Goal: Book appointment/travel/reservation

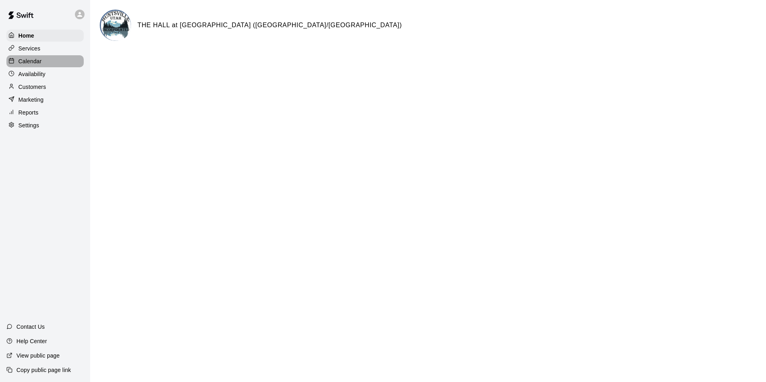
click at [30, 62] on p "Calendar" at bounding box center [29, 61] width 23 height 8
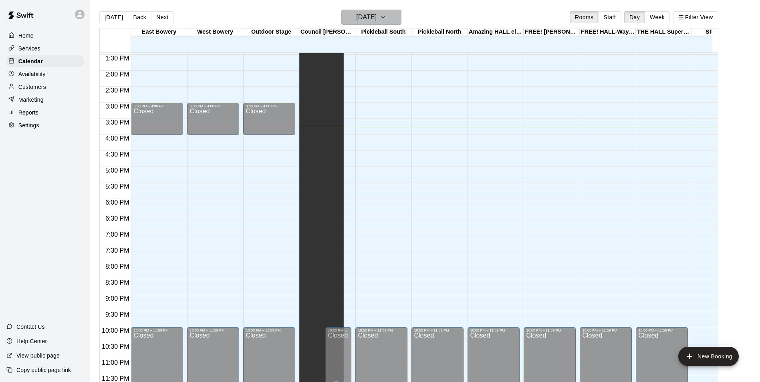
click at [386, 17] on icon "button" at bounding box center [383, 17] width 6 height 10
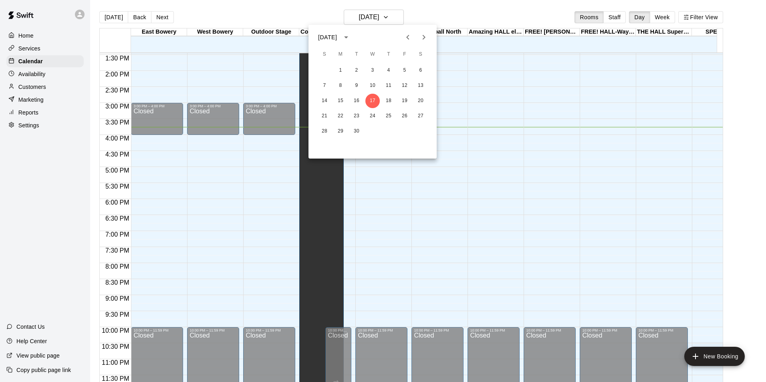
click at [426, 36] on icon "Next month" at bounding box center [424, 37] width 10 height 10
click at [405, 70] on button "3" at bounding box center [404, 70] width 14 height 14
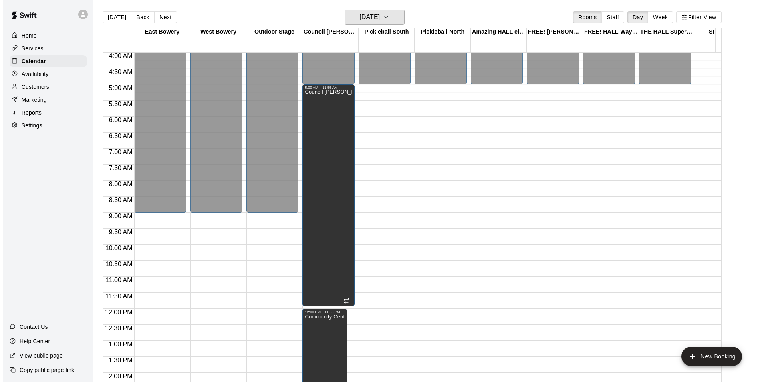
scroll to position [117, 0]
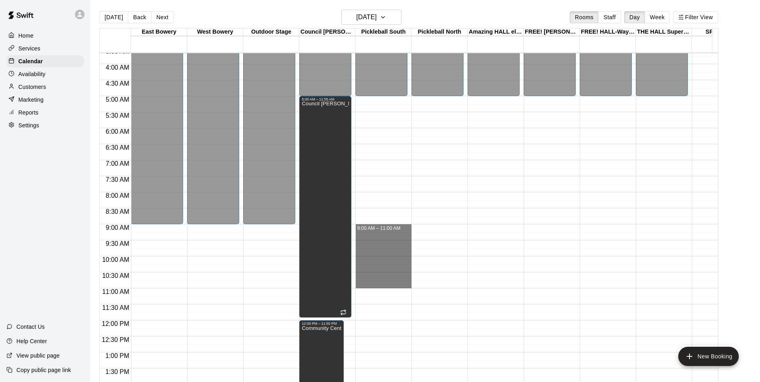
drag, startPoint x: 367, startPoint y: 230, endPoint x: 376, endPoint y: 287, distance: 57.5
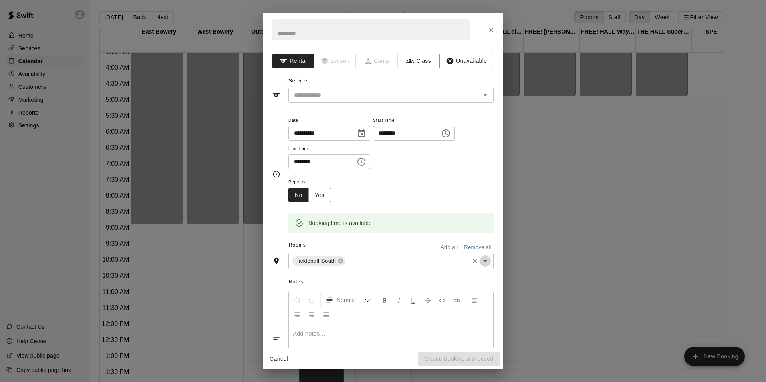
click at [484, 261] on button "Open" at bounding box center [484, 261] width 11 height 11
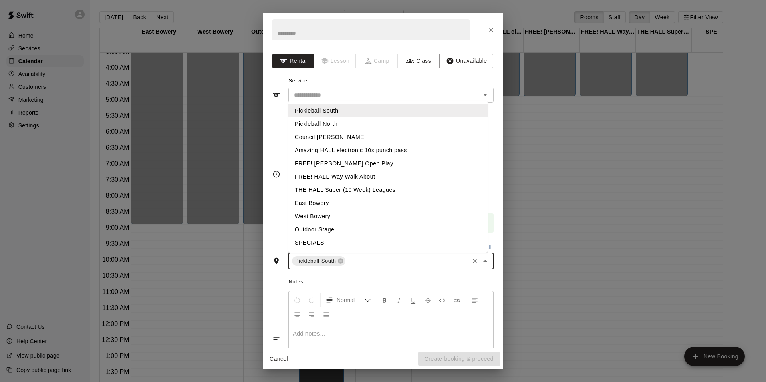
click at [317, 126] on li "Pickleball North" at bounding box center [387, 123] width 199 height 13
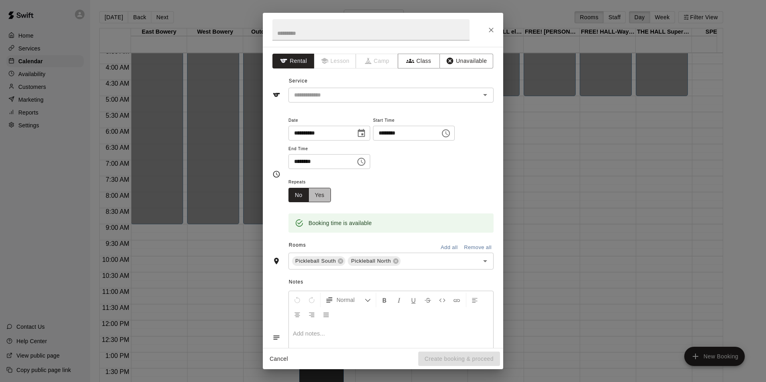
click at [317, 196] on button "Yes" at bounding box center [319, 195] width 22 height 15
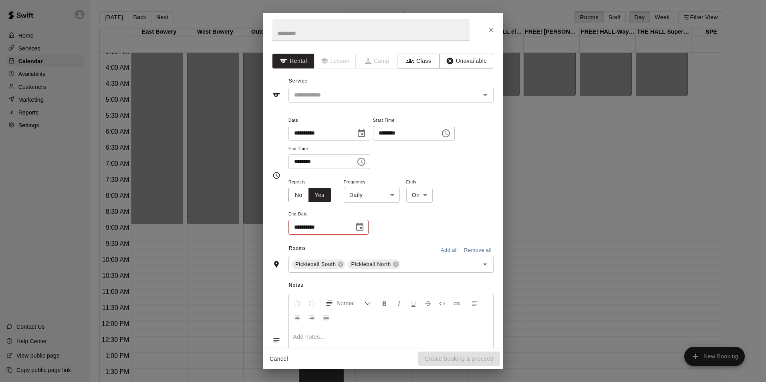
click at [395, 196] on body "Home Services Calendar Availability Customers Marketing Reports Settings Contac…" at bounding box center [383, 197] width 766 height 395
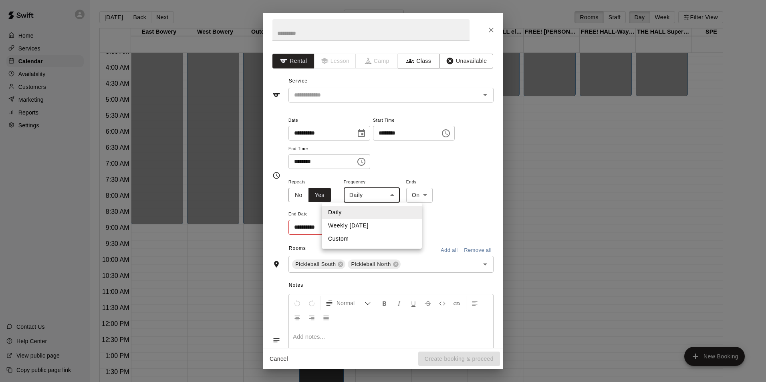
click at [337, 228] on li "Weekly [DATE]" at bounding box center [372, 225] width 100 height 13
type input "******"
click at [481, 97] on icon "Open" at bounding box center [485, 95] width 10 height 10
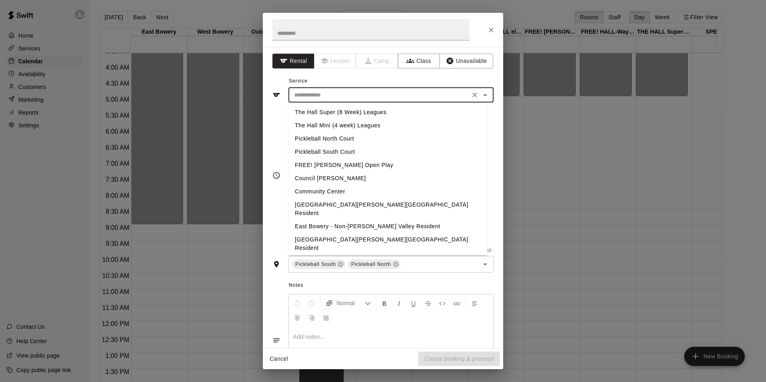
click at [310, 139] on li "Pickleball North Court" at bounding box center [387, 138] width 199 height 13
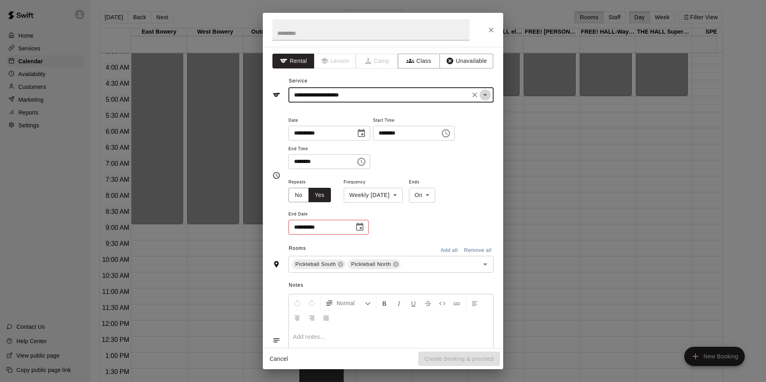
click at [481, 95] on icon "Open" at bounding box center [485, 95] width 10 height 10
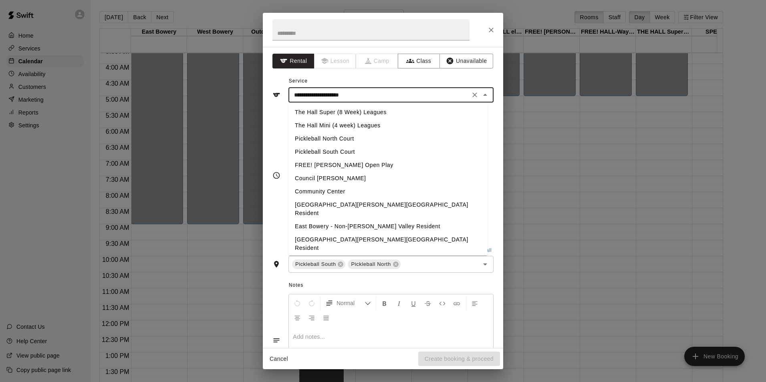
click at [332, 153] on li "Pickleball South Court" at bounding box center [387, 151] width 199 height 13
type input "**********"
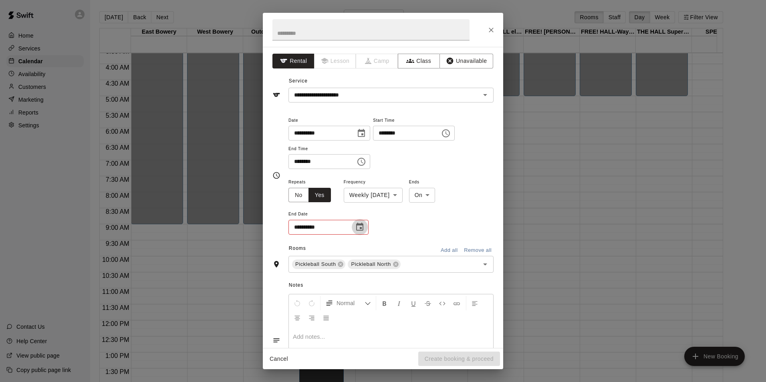
click at [362, 228] on icon "Choose date" at bounding box center [359, 227] width 7 height 8
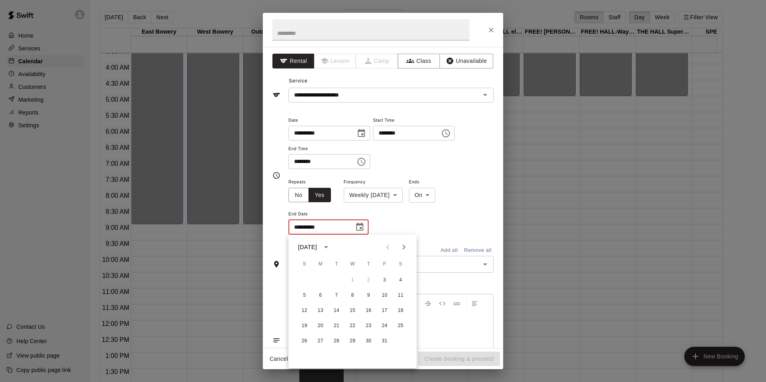
click at [366, 135] on icon "Choose date, selected date is Oct 3, 2025" at bounding box center [362, 134] width 10 height 10
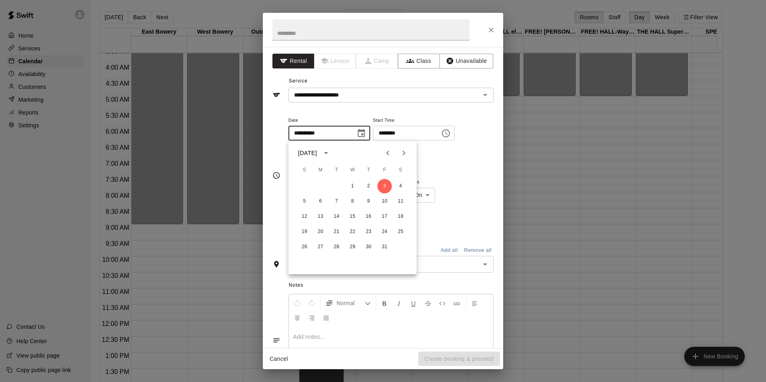
click at [389, 154] on icon "Previous month" at bounding box center [388, 153] width 10 height 10
click at [405, 154] on icon "Next month" at bounding box center [404, 153] width 10 height 10
click at [403, 156] on icon "Next month" at bounding box center [404, 153] width 10 height 10
click at [384, 232] on button "21" at bounding box center [384, 232] width 14 height 14
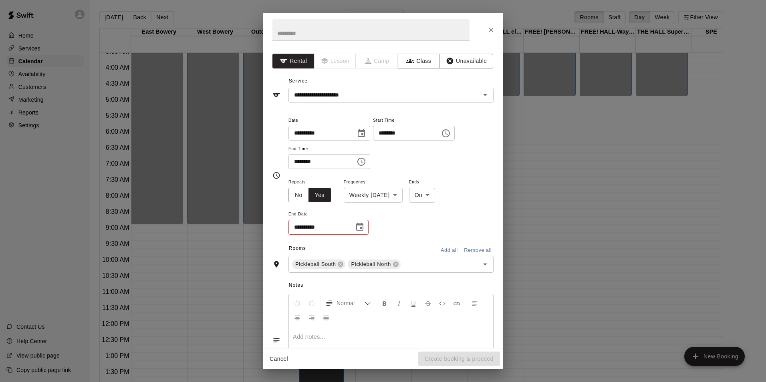
click at [366, 134] on icon "Choose date, selected date is Nov 21, 2025" at bounding box center [362, 134] width 10 height 10
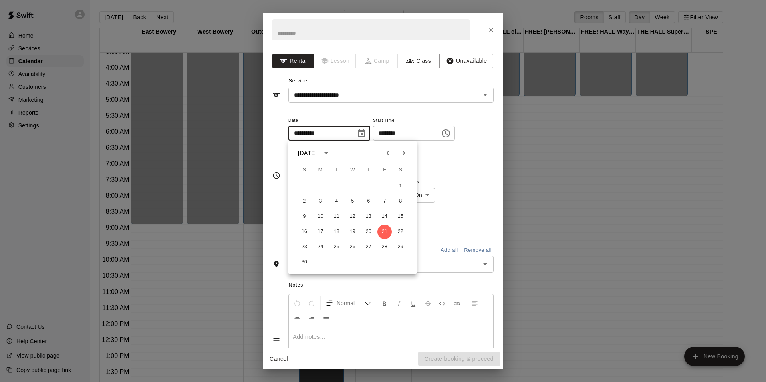
click at [385, 152] on icon "Previous month" at bounding box center [388, 153] width 10 height 10
click at [385, 184] on button "3" at bounding box center [384, 186] width 14 height 14
type input "**********"
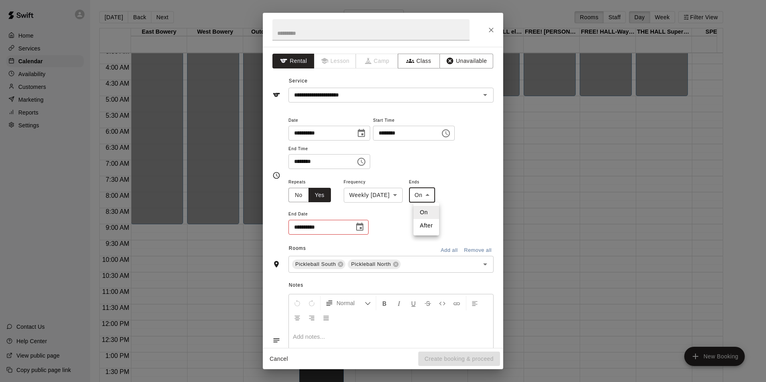
click at [433, 195] on body "Home Services Calendar Availability Customers Marketing Reports Settings Contac…" at bounding box center [383, 197] width 766 height 395
click at [433, 195] on div at bounding box center [383, 191] width 766 height 382
click at [359, 228] on icon "Choose date" at bounding box center [360, 227] width 10 height 10
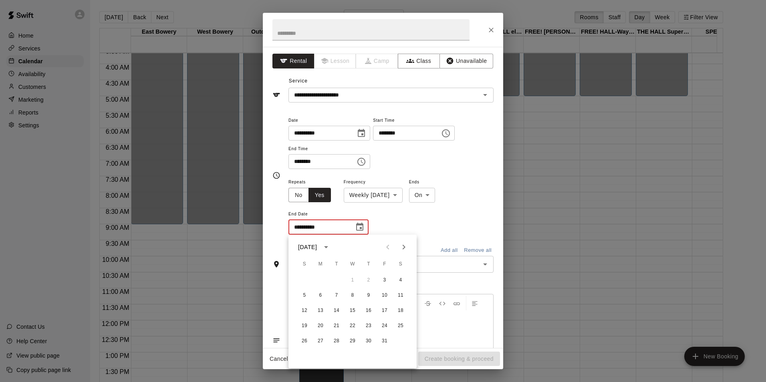
click at [404, 249] on icon "Next month" at bounding box center [404, 247] width 10 height 10
click at [384, 324] on button "21" at bounding box center [384, 326] width 14 height 14
type input "**********"
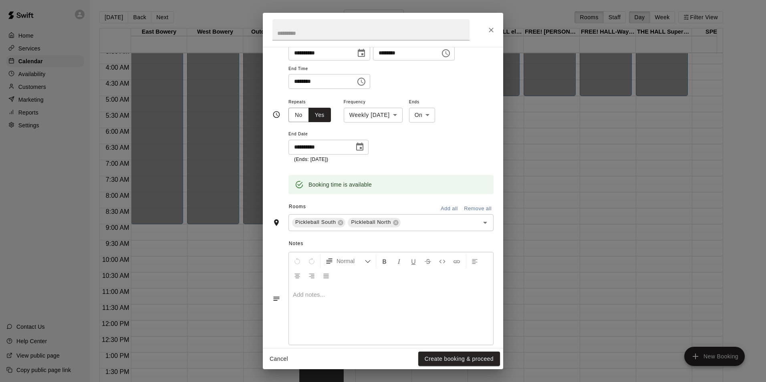
scroll to position [92, 0]
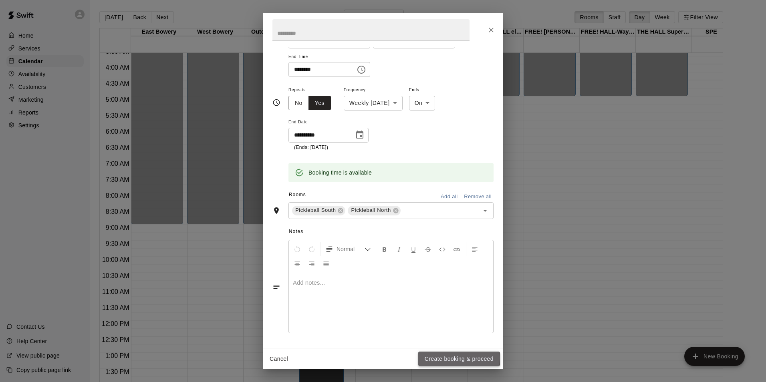
click at [434, 358] on button "Create booking & proceed" at bounding box center [459, 359] width 82 height 15
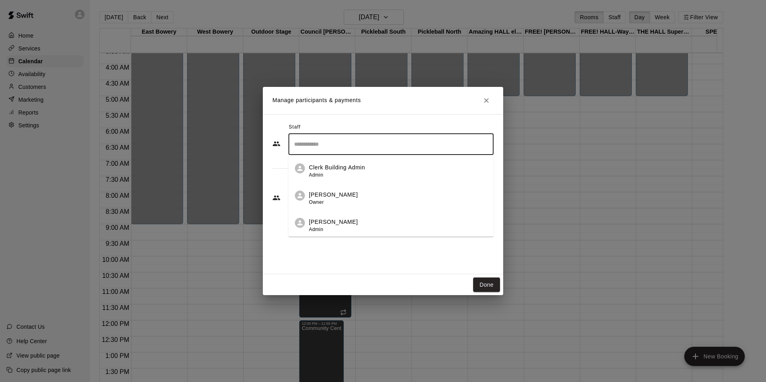
click at [338, 141] on input "Search staff" at bounding box center [391, 144] width 198 height 14
click at [323, 194] on p "[PERSON_NAME]" at bounding box center [333, 195] width 49 height 8
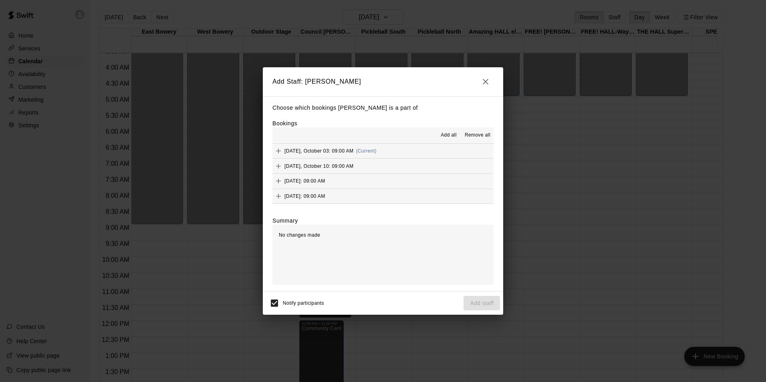
click at [444, 135] on span "Add all" at bounding box center [449, 135] width 16 height 8
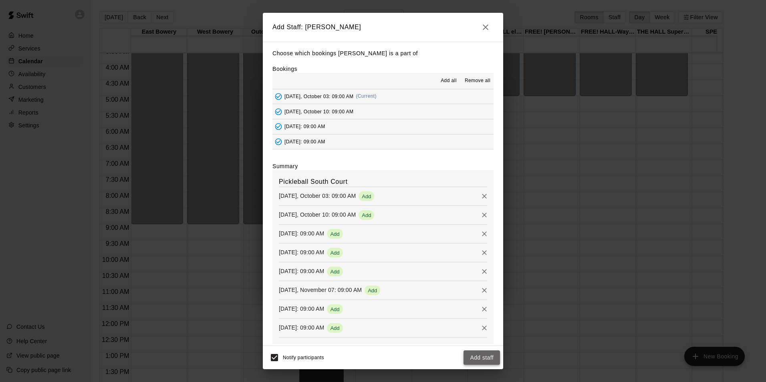
click at [471, 359] on button "Add staff" at bounding box center [481, 358] width 36 height 15
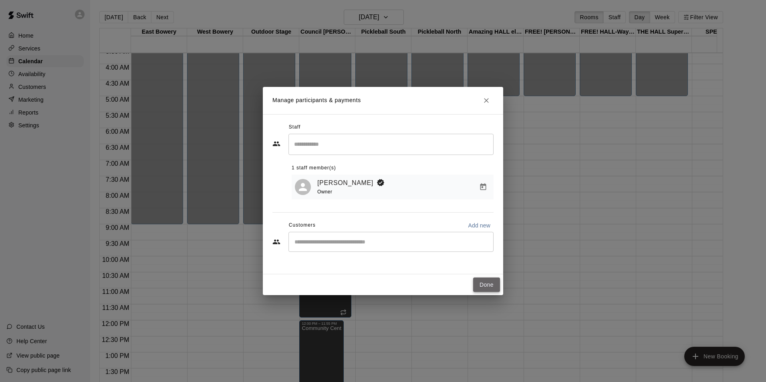
click at [488, 283] on button "Done" at bounding box center [486, 285] width 27 height 15
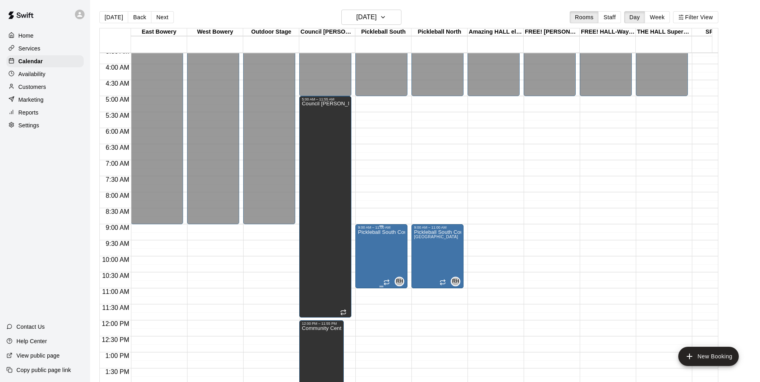
click at [387, 232] on p "Pickleball South Court" at bounding box center [381, 232] width 47 height 0
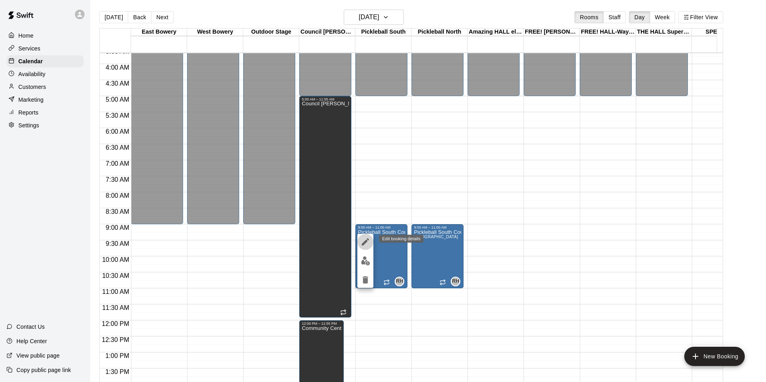
click at [365, 242] on icon "edit" at bounding box center [365, 241] width 7 height 7
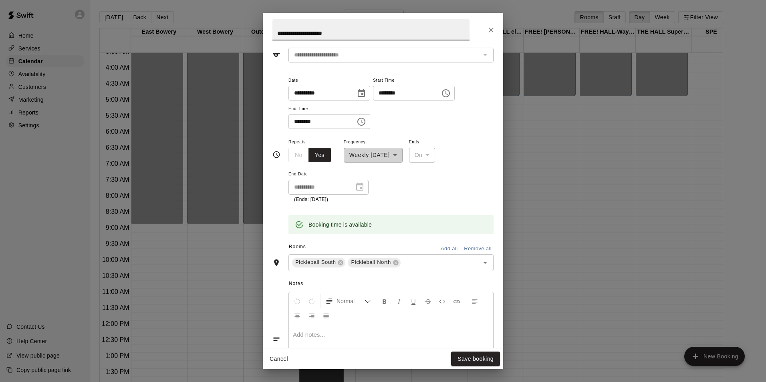
scroll to position [0, 0]
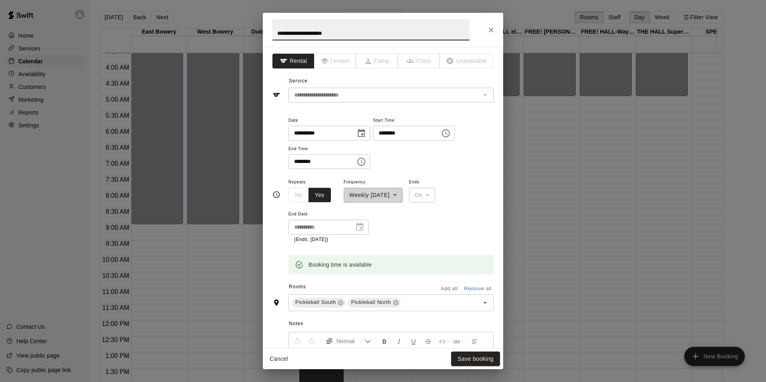
drag, startPoint x: 342, startPoint y: 30, endPoint x: 208, endPoint y: 41, distance: 133.9
click at [208, 41] on div "**********" at bounding box center [383, 191] width 766 height 382
type input "**********"
click at [473, 361] on button "Save booking" at bounding box center [475, 359] width 49 height 15
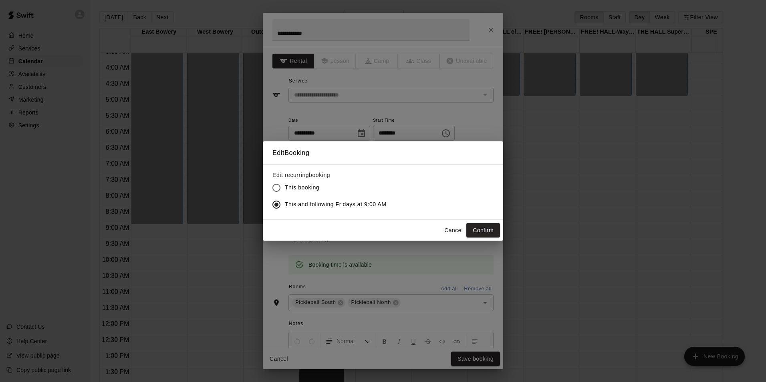
click at [476, 229] on button "Confirm" at bounding box center [483, 230] width 34 height 15
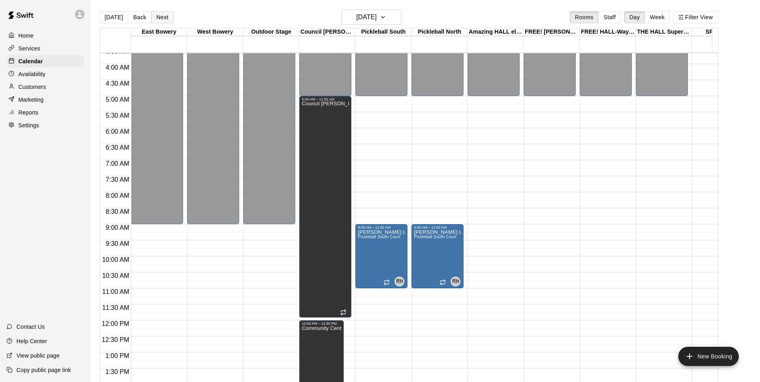
click at [155, 17] on button "Next" at bounding box center [162, 17] width 22 height 12
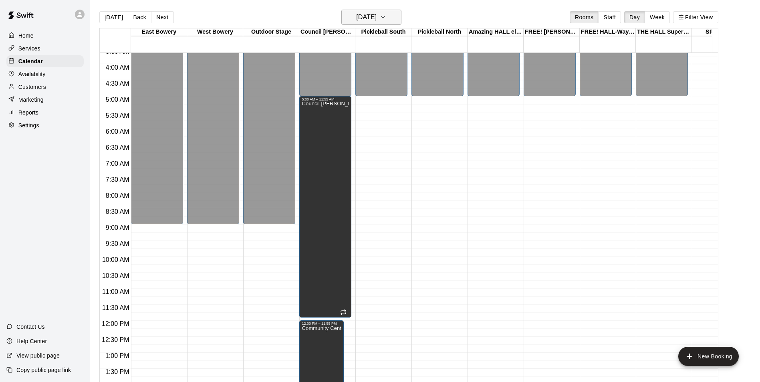
click at [386, 18] on icon "button" at bounding box center [383, 17] width 6 height 10
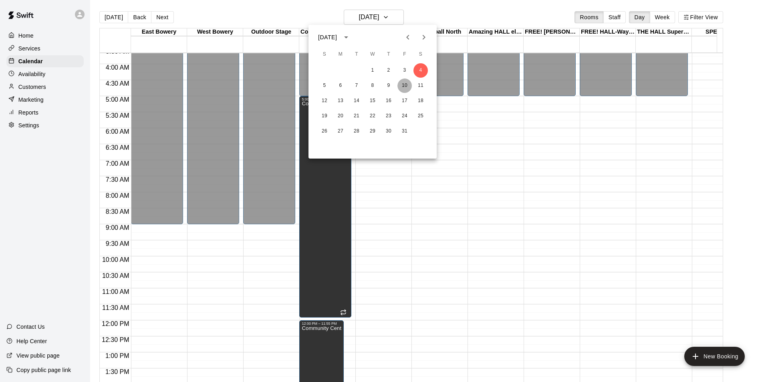
click at [405, 85] on button "10" at bounding box center [404, 86] width 14 height 14
